Goal: Submit feedback/report problem

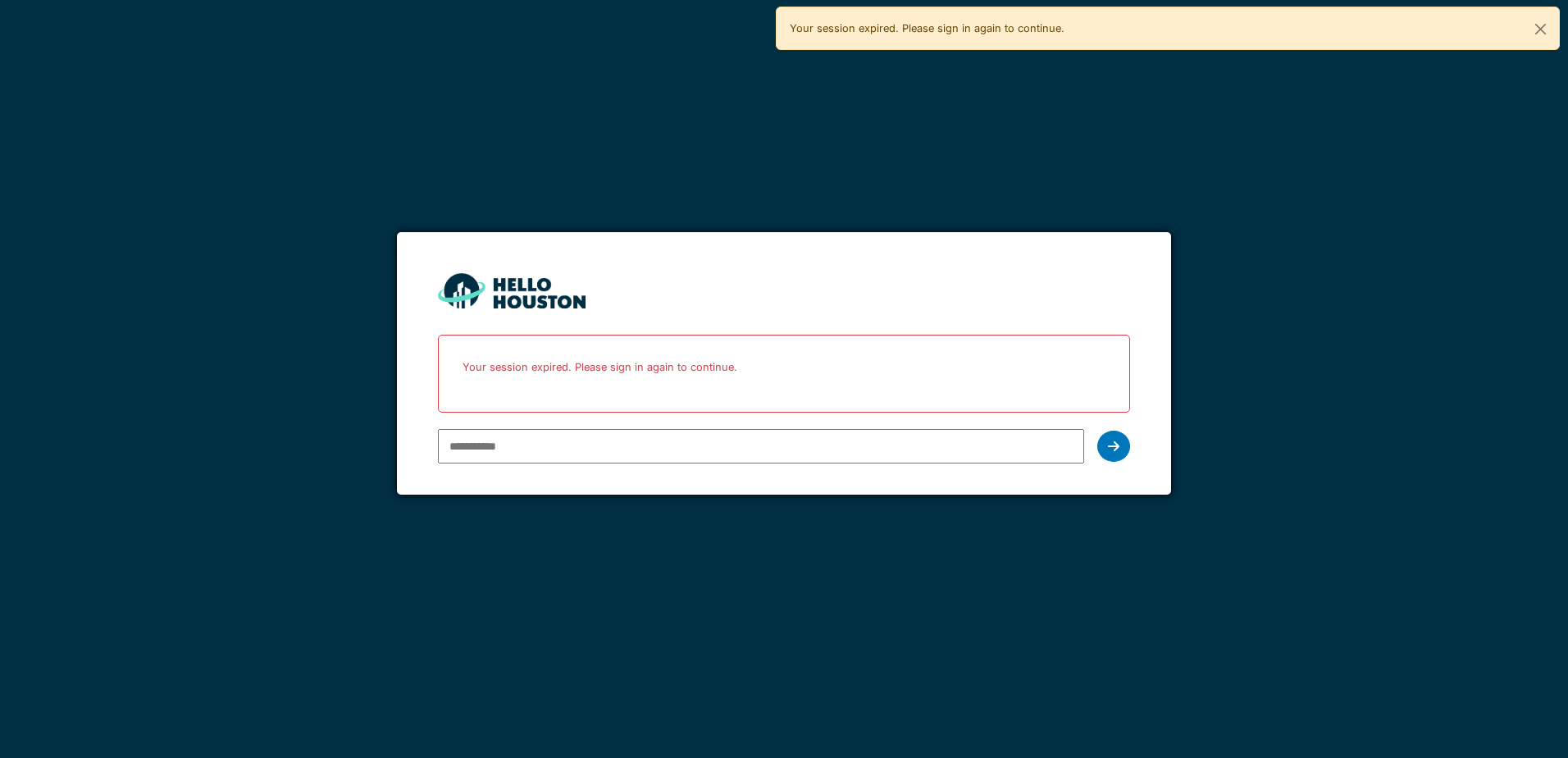
type input "**********"
click at [1121, 442] on div at bounding box center [1114, 446] width 33 height 31
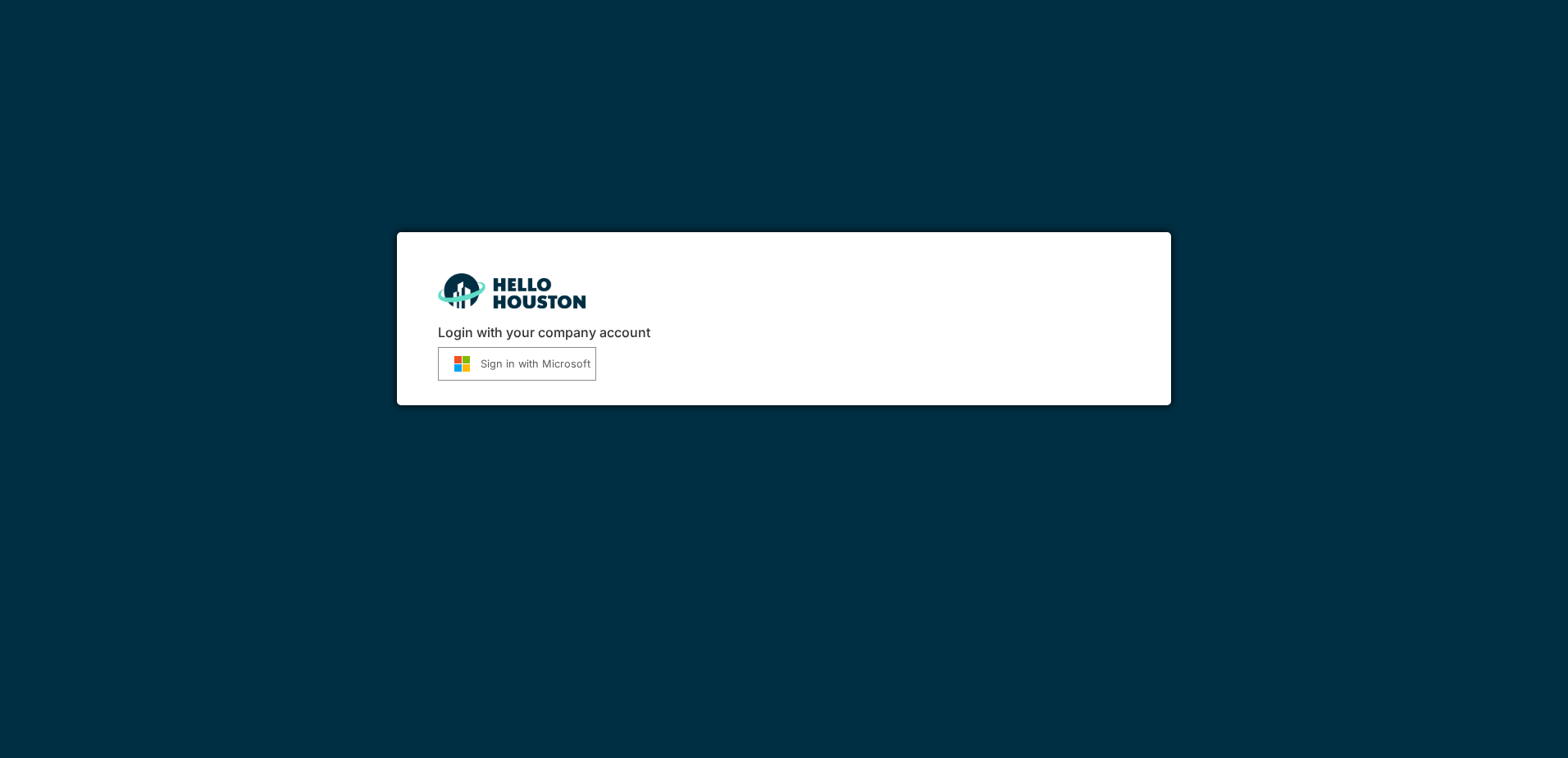
click at [537, 370] on button "Sign in with Microsoft" at bounding box center [516, 364] width 158 height 34
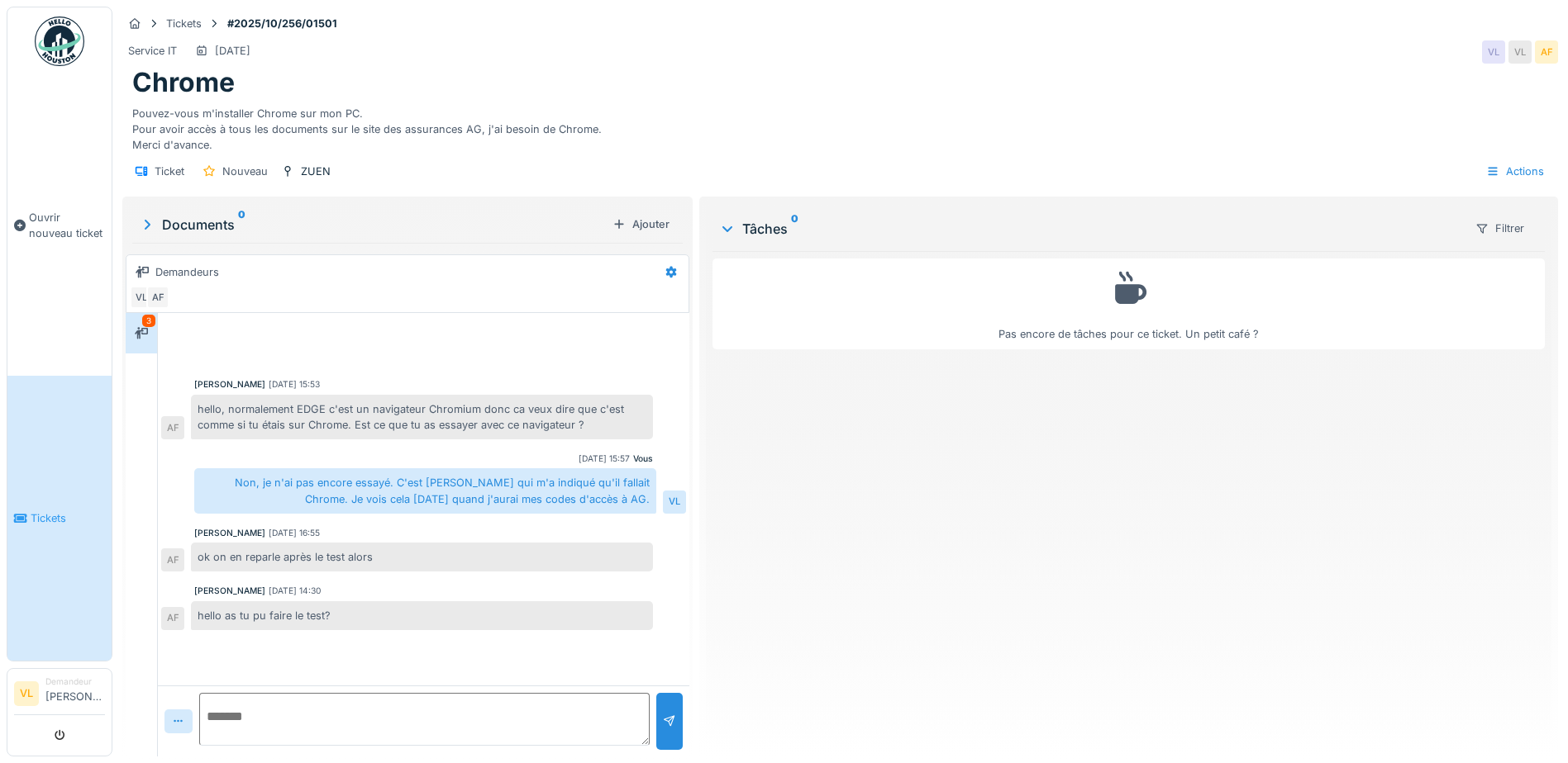
scroll to position [12, 0]
click at [176, 721] on icon at bounding box center [178, 722] width 9 height 3
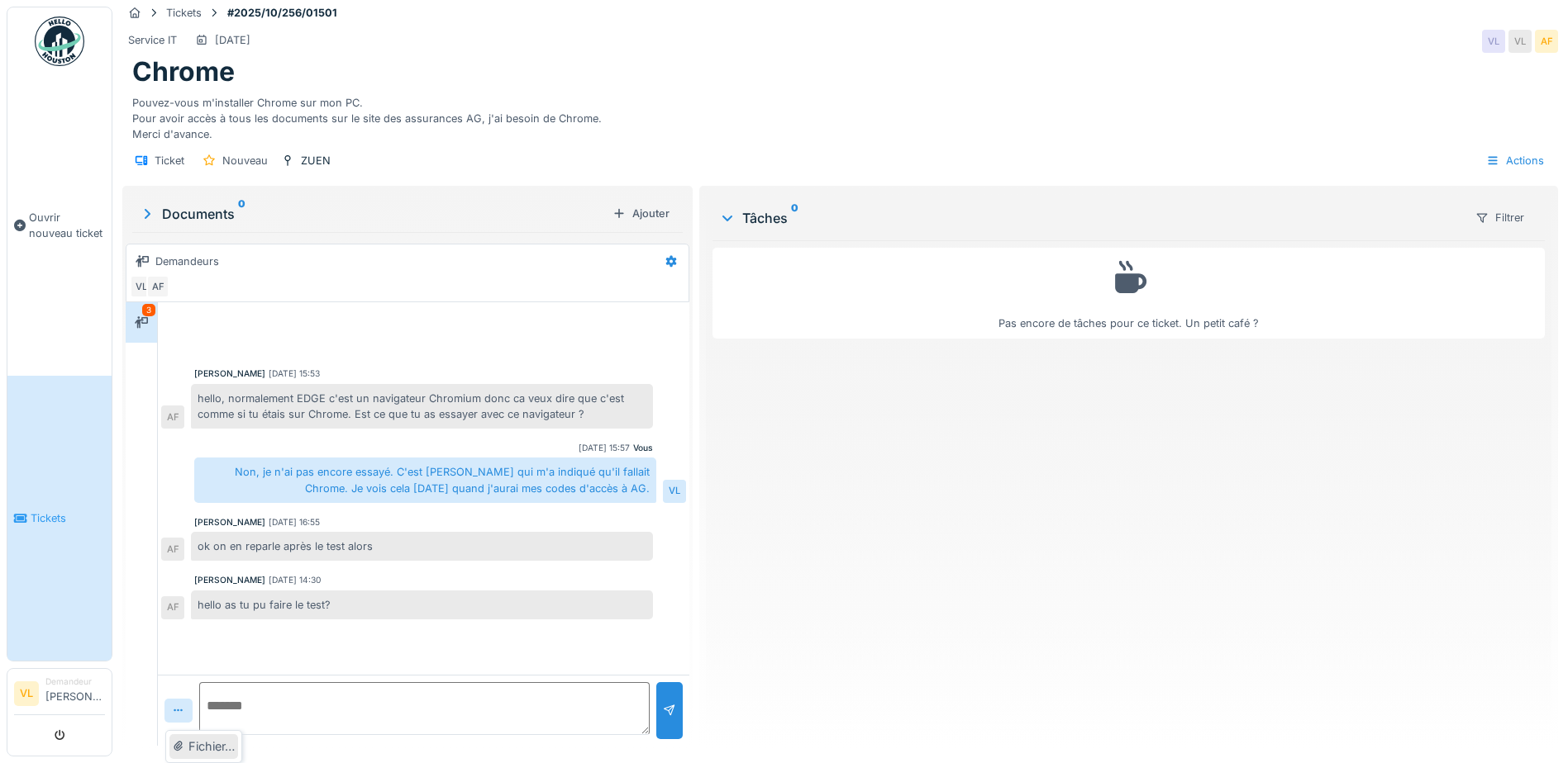
click at [198, 745] on div "Fichier…" at bounding box center [203, 746] width 68 height 25
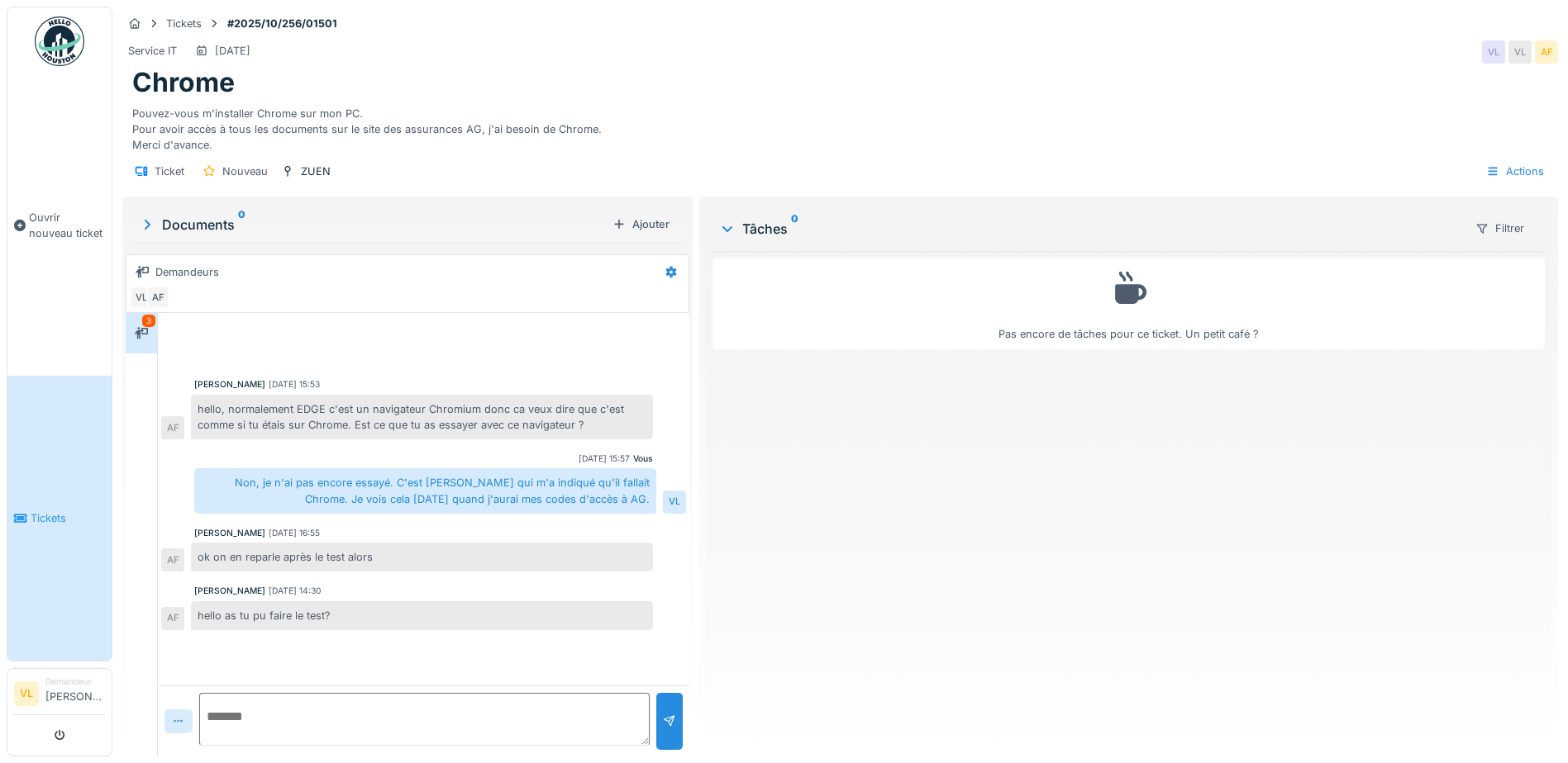
click at [179, 716] on icon at bounding box center [179, 722] width 13 height 11
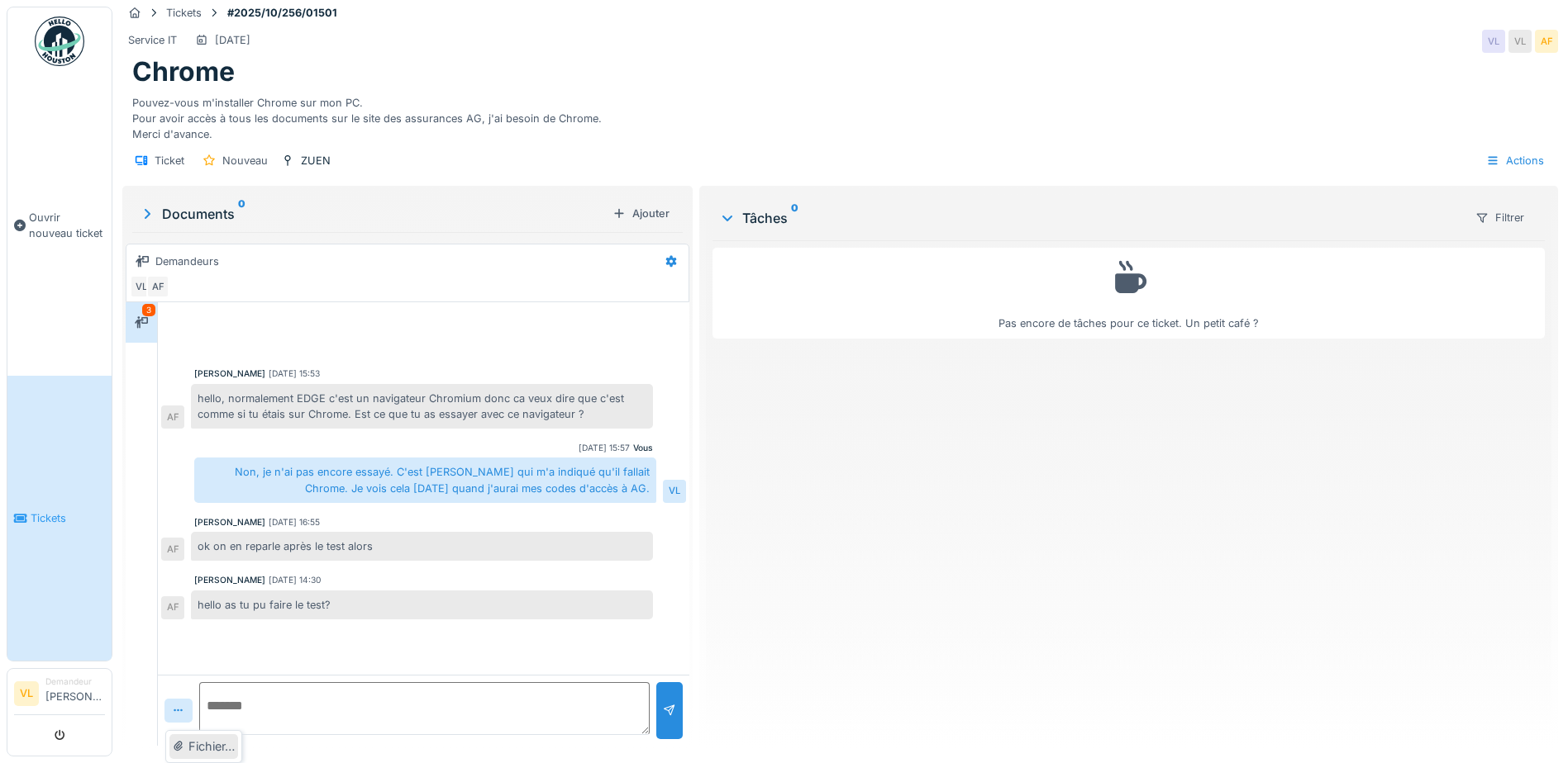
click at [203, 743] on div "Fichier…" at bounding box center [203, 746] width 68 height 25
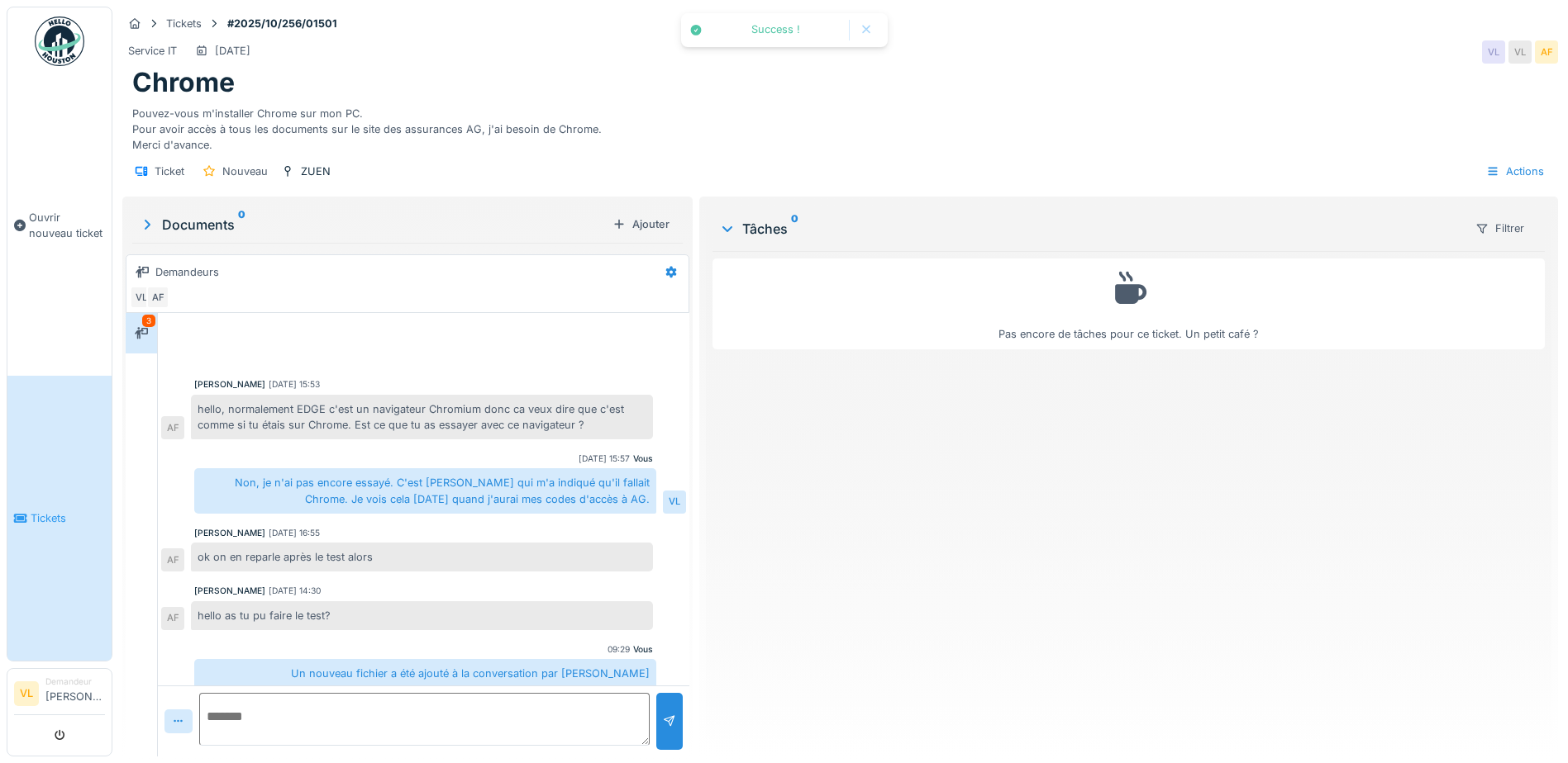
scroll to position [130, 0]
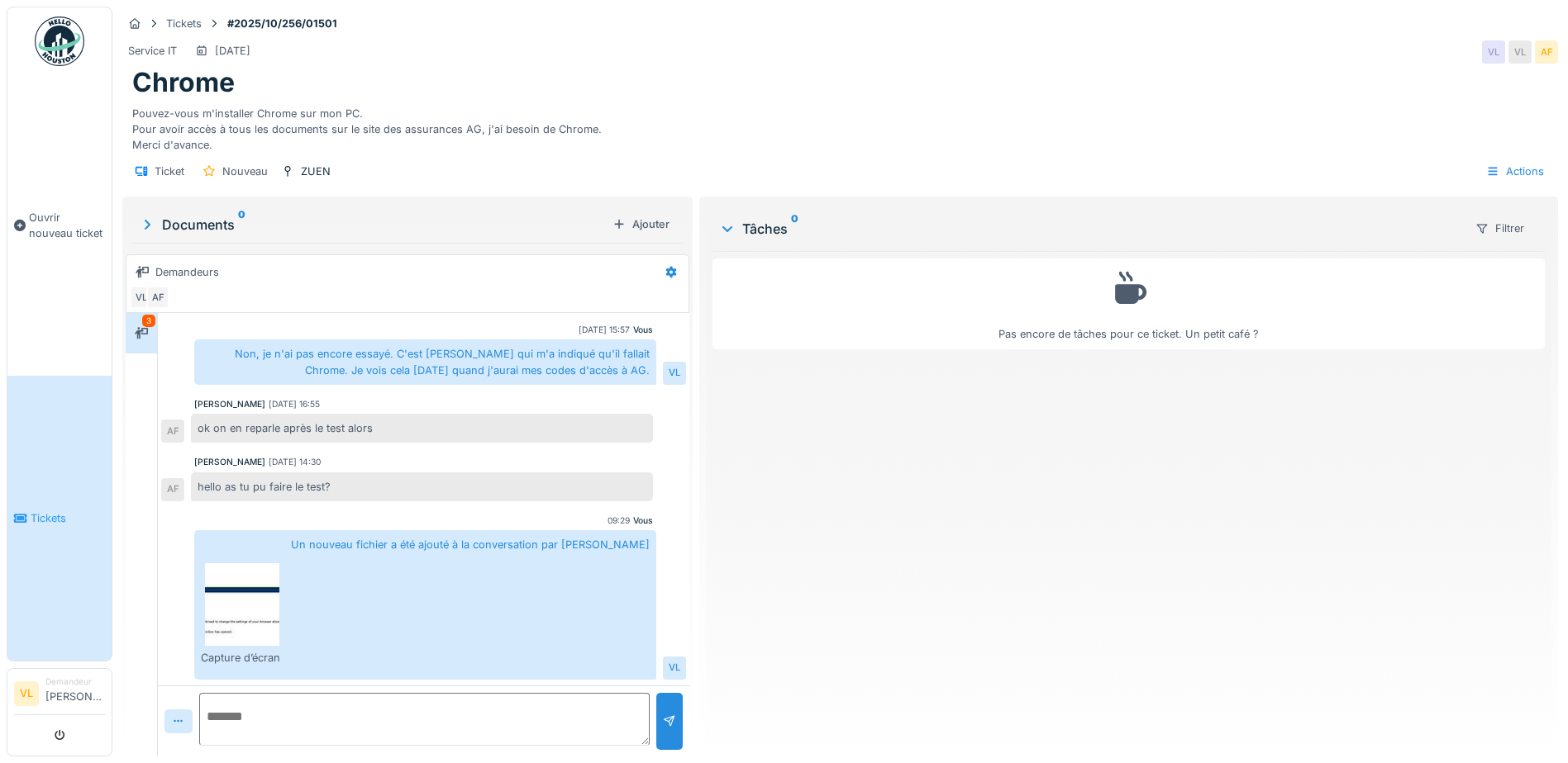
click at [288, 698] on textarea at bounding box center [424, 719] width 450 height 52
type textarea "*"
type textarea "**********"
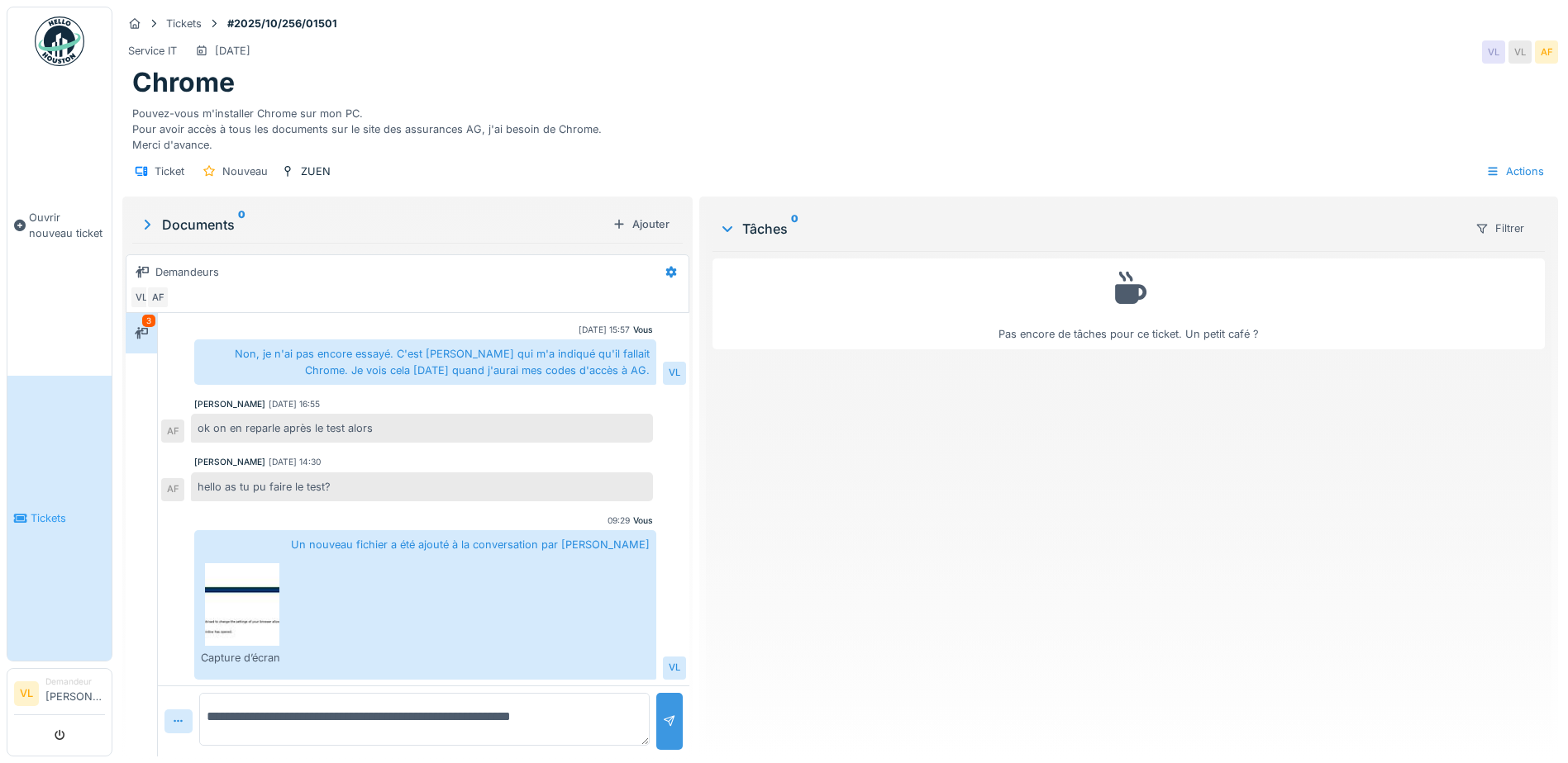
click at [656, 701] on div at bounding box center [669, 722] width 27 height 57
